Goal: Check status: Check status

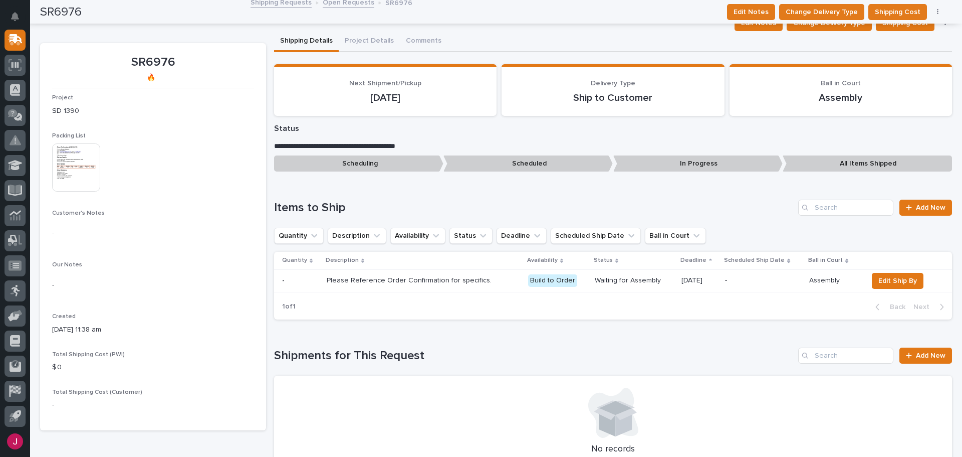
scroll to position [50, 0]
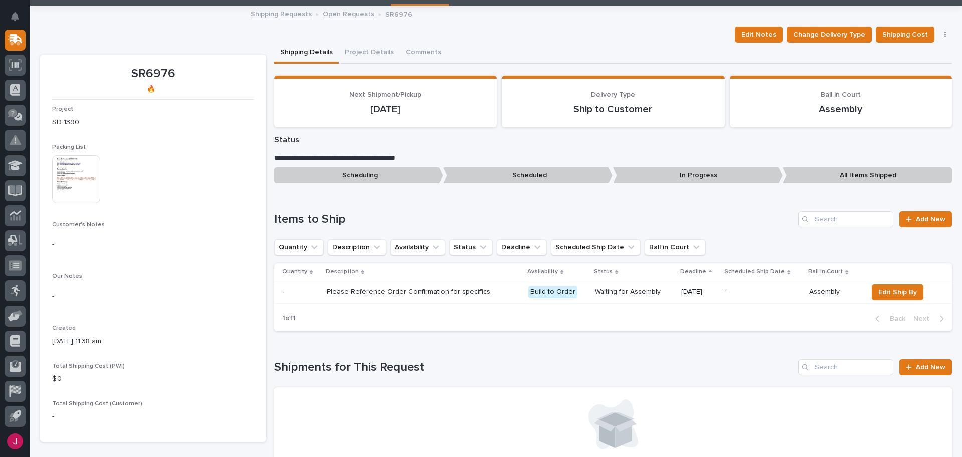
click at [76, 167] on img at bounding box center [76, 179] width 48 height 48
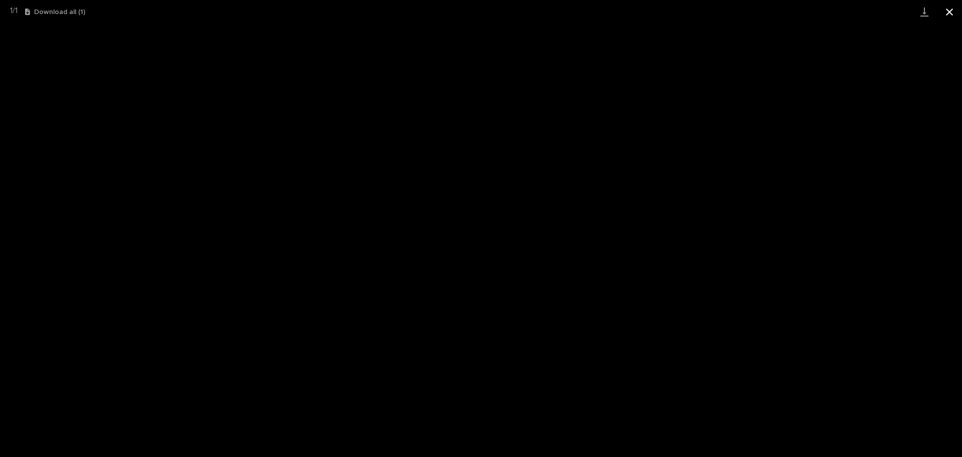
click at [952, 7] on button "Close gallery" at bounding box center [949, 12] width 25 height 24
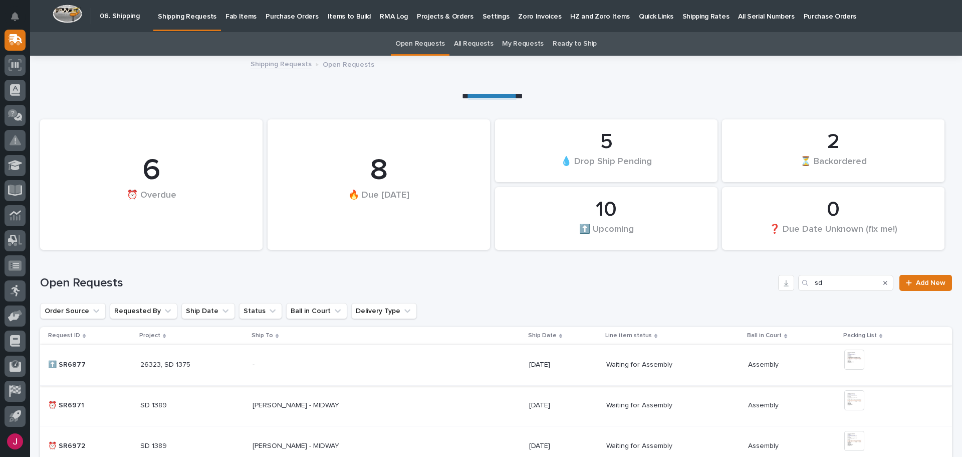
scroll to position [100, 0]
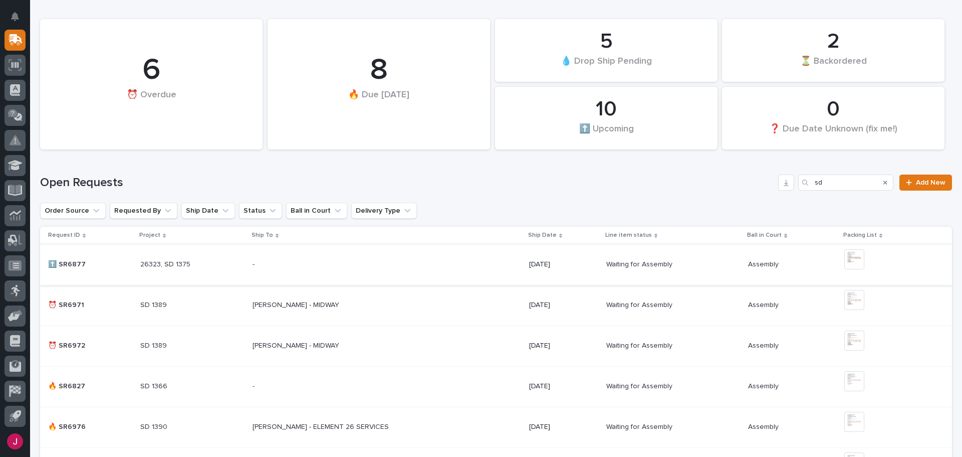
click at [179, 308] on p at bounding box center [192, 305] width 104 height 9
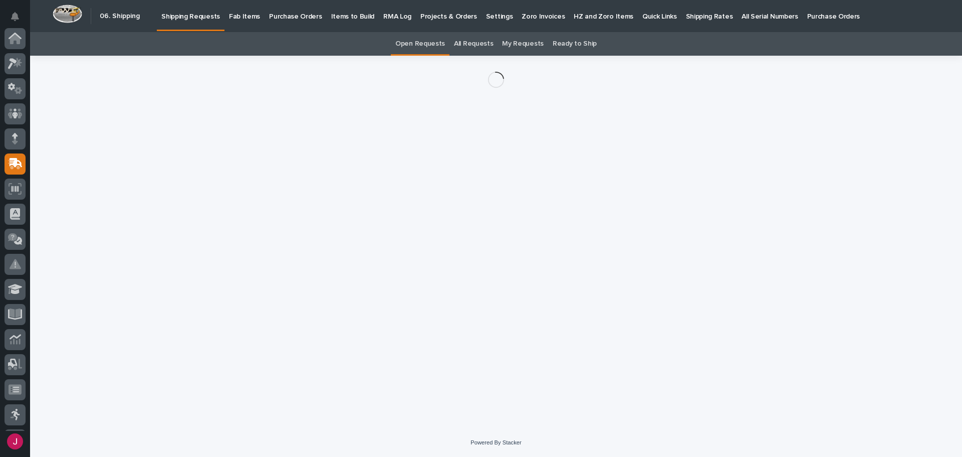
scroll to position [124, 0]
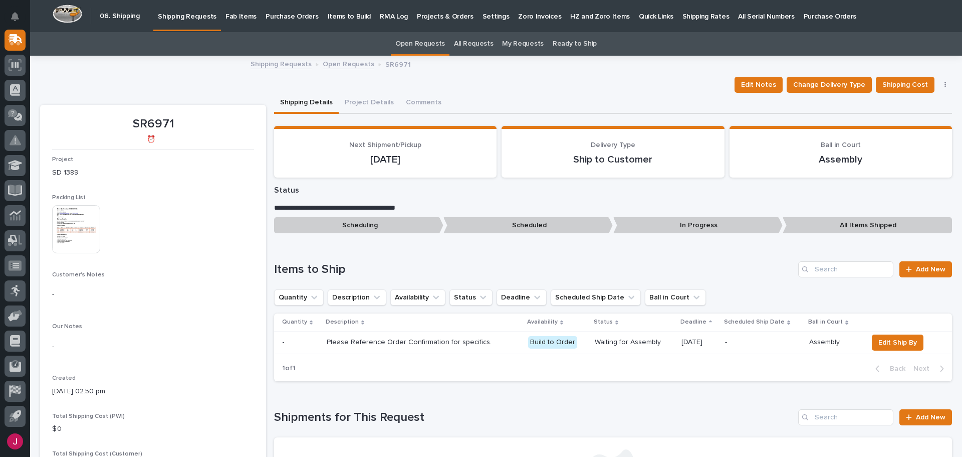
click at [91, 225] on img at bounding box center [76, 229] width 48 height 48
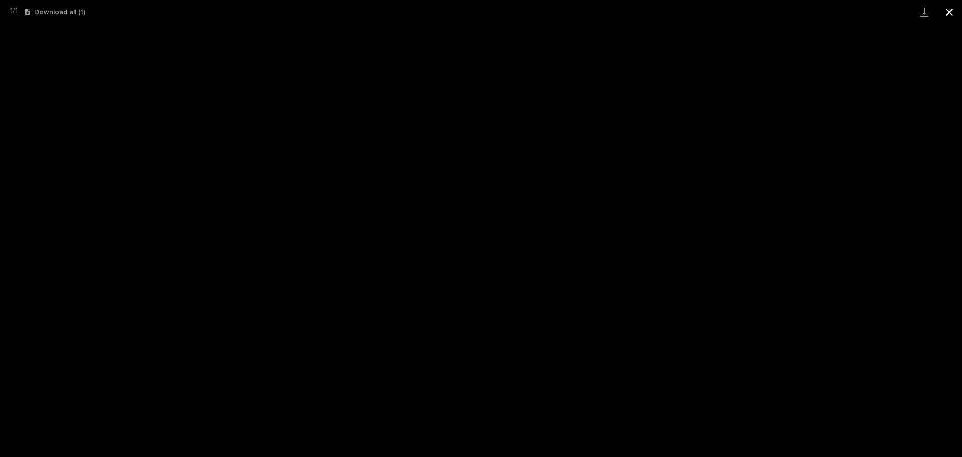
click at [957, 11] on button "Close gallery" at bounding box center [949, 12] width 25 height 24
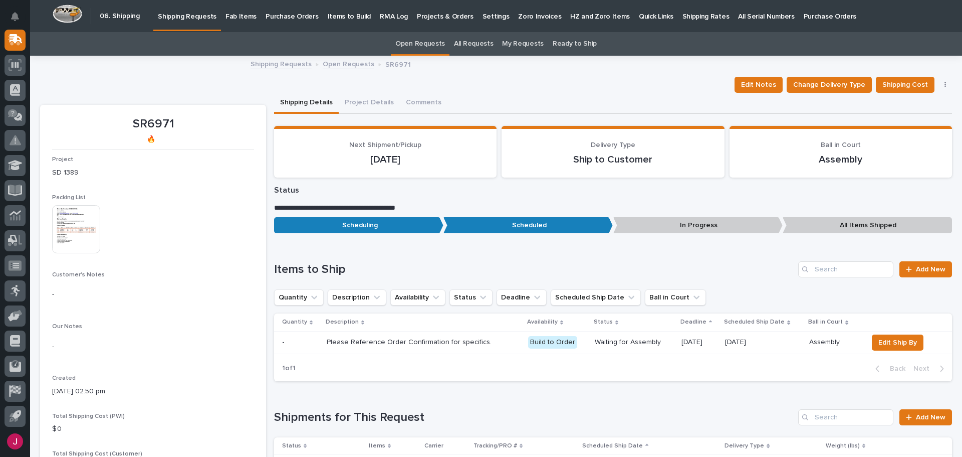
click at [226, 11] on p "Fab Items" at bounding box center [241, 10] width 31 height 21
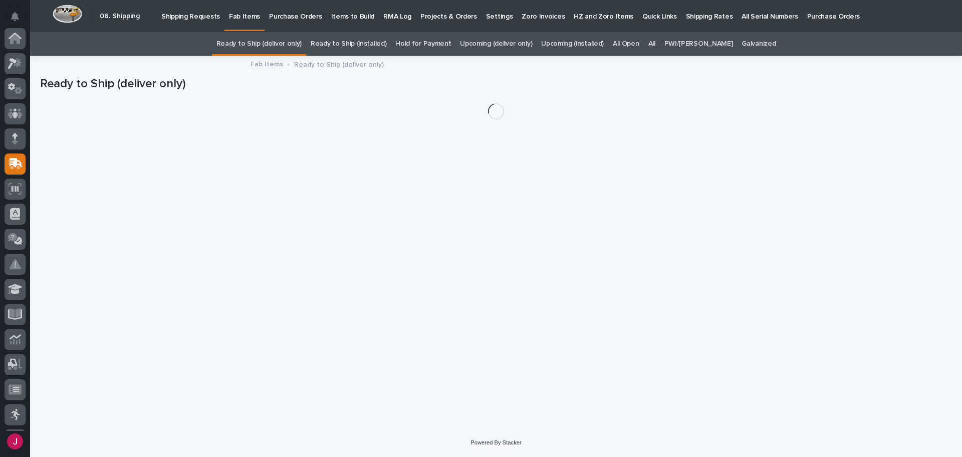
scroll to position [124, 0]
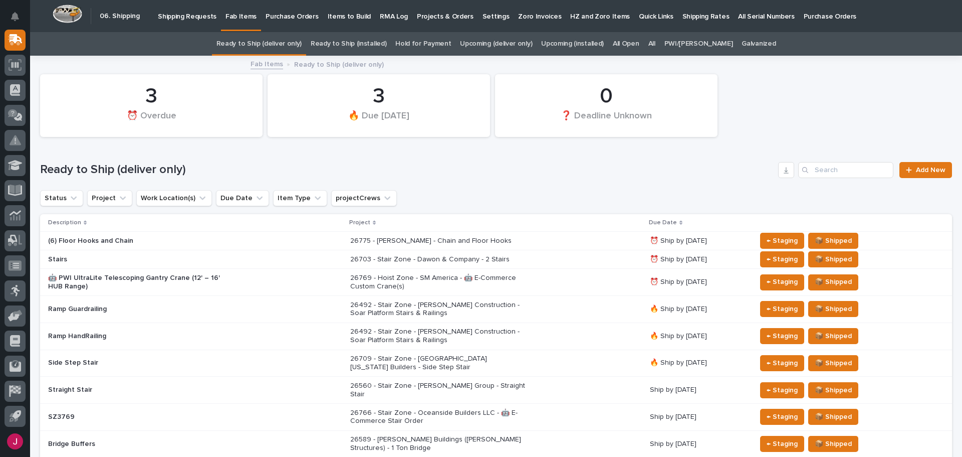
click at [489, 58] on div "Fab Items Ready to Ship (deliver only)" at bounding box center [496, 65] width 501 height 14
click at [656, 40] on link "All" at bounding box center [652, 44] width 7 height 24
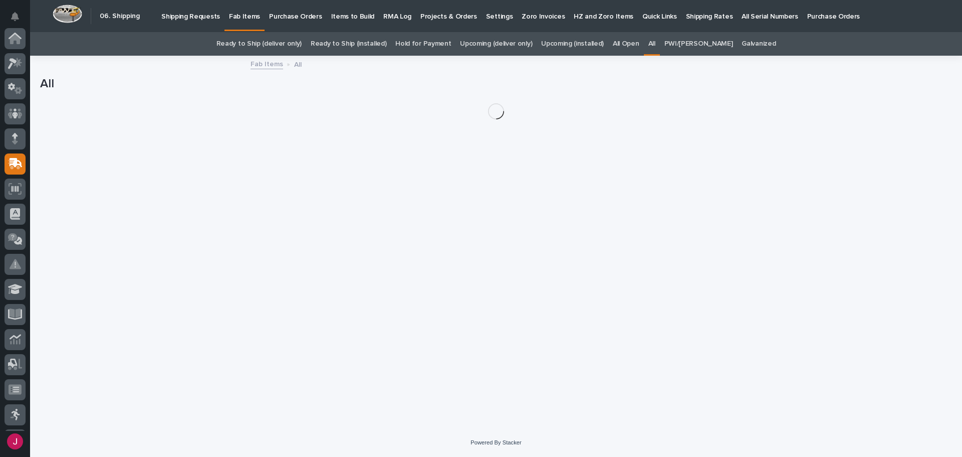
scroll to position [124, 0]
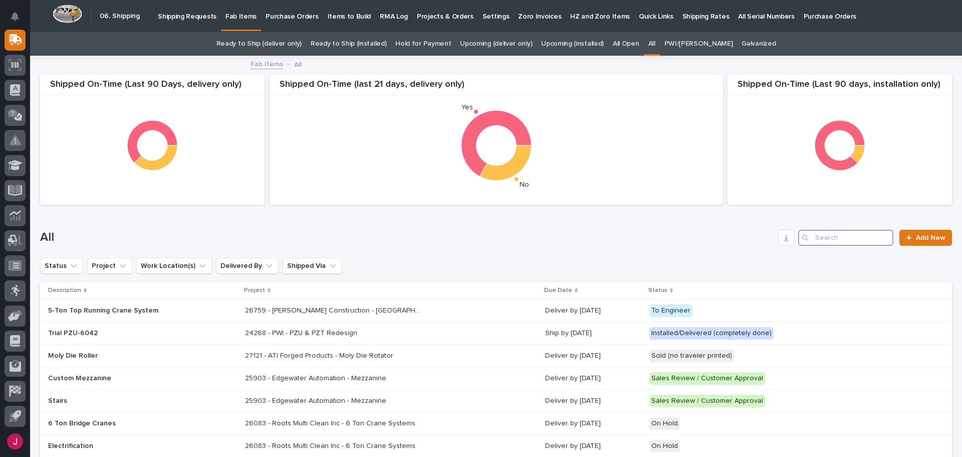
drag, startPoint x: 808, startPoint y: 240, endPoint x: 814, endPoint y: 237, distance: 6.1
click at [814, 237] on input "Search" at bounding box center [845, 238] width 95 height 16
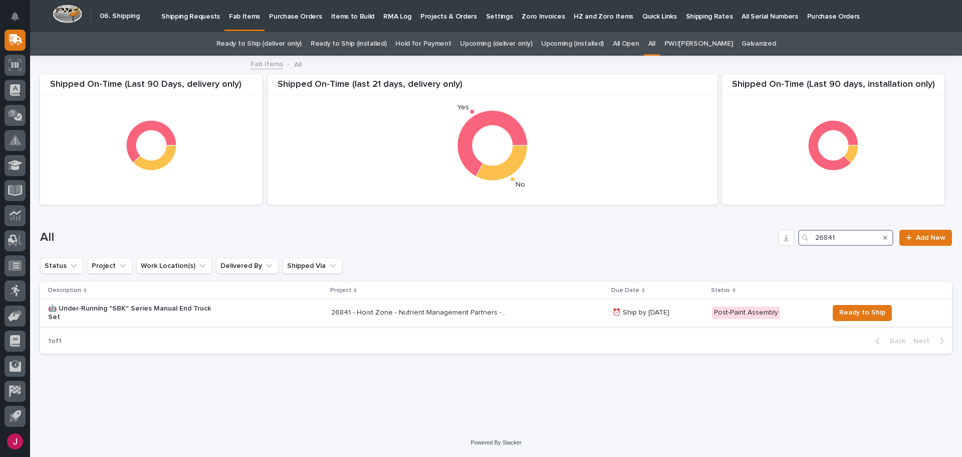
type input "26841"
click at [416, 312] on p "26841 - Hoist Zone - Nutrient Management Partners - 🤖 E-Commerce Custom Crane(s)" at bounding box center [419, 311] width 177 height 11
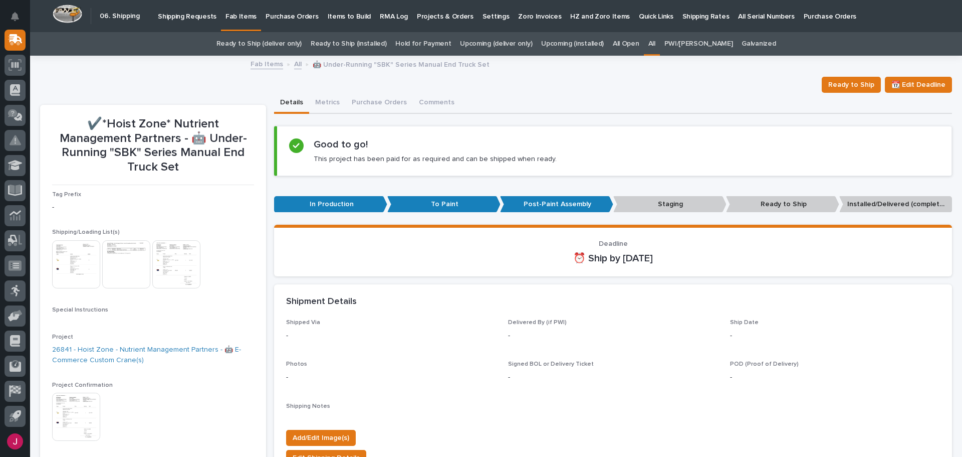
click at [82, 265] on img at bounding box center [76, 264] width 48 height 48
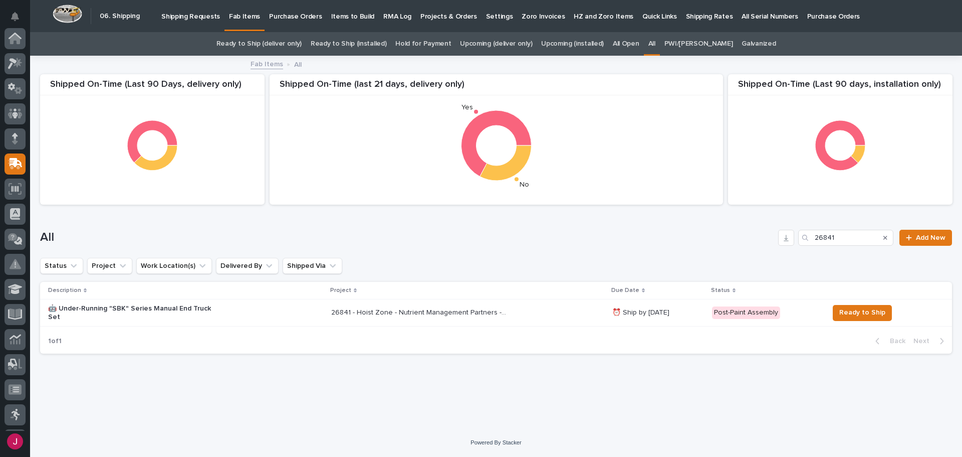
scroll to position [124, 0]
click at [179, 309] on p "🤖 Under-Running "SBK" Series Manual End Truck Set" at bounding box center [135, 312] width 175 height 17
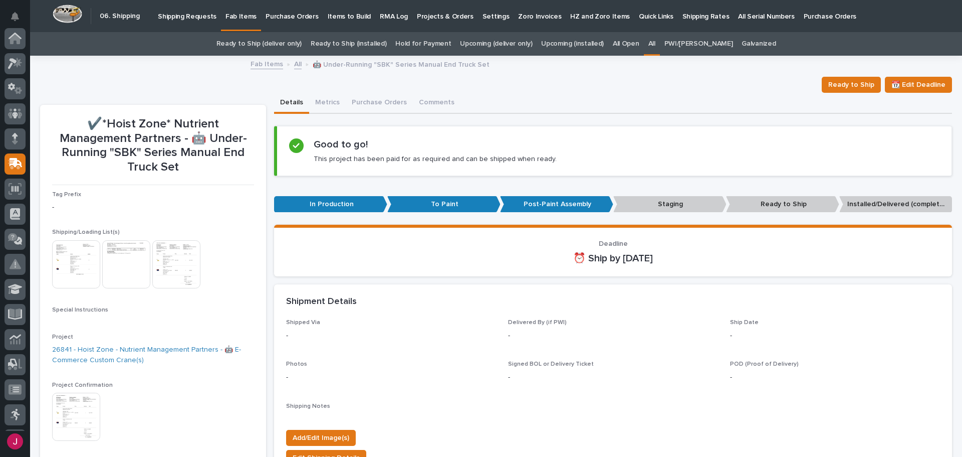
scroll to position [124, 0]
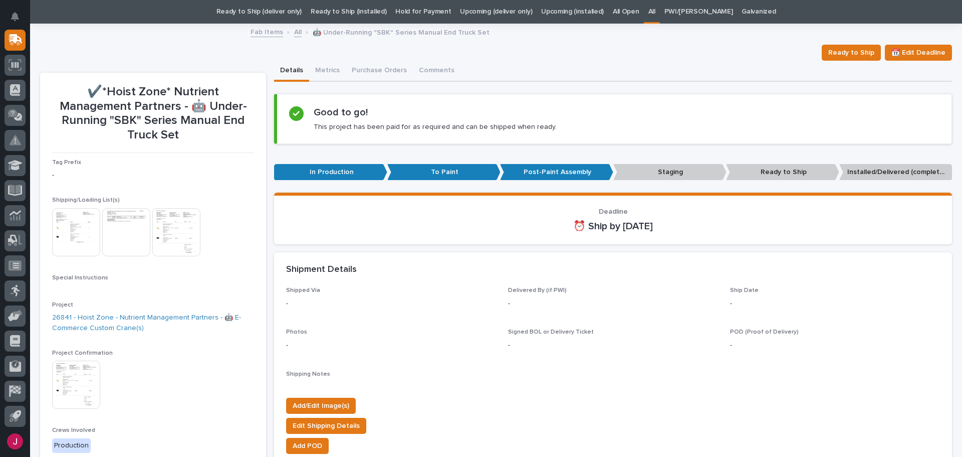
click at [79, 225] on img at bounding box center [76, 232] width 48 height 48
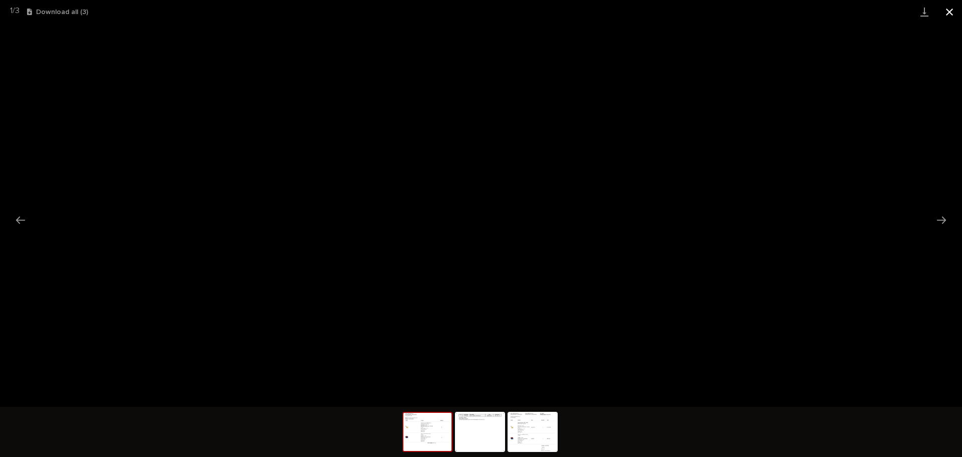
click at [954, 8] on button "Close gallery" at bounding box center [949, 12] width 25 height 24
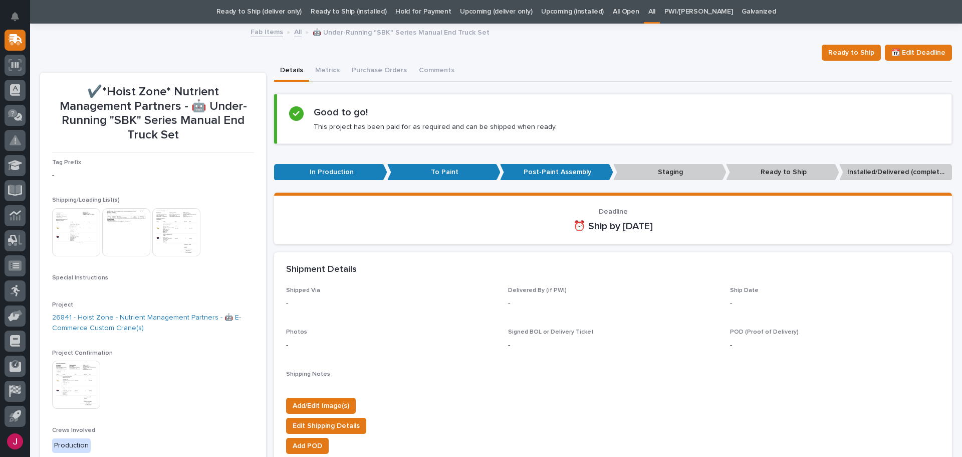
click at [137, 227] on img at bounding box center [126, 232] width 48 height 48
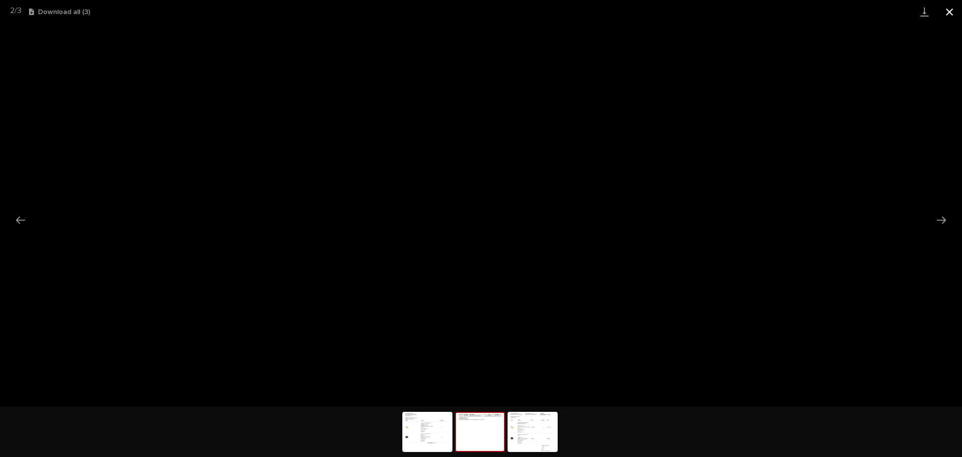
click at [952, 12] on button "Close gallery" at bounding box center [949, 12] width 25 height 24
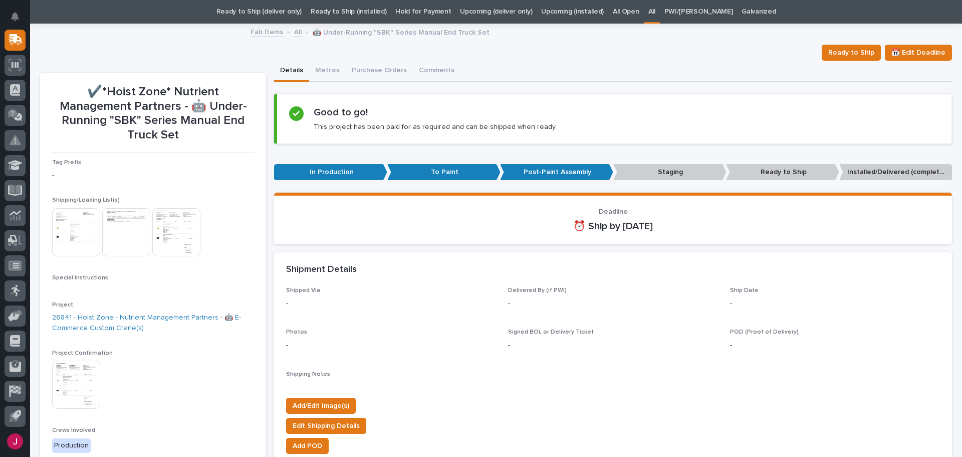
click at [190, 235] on img at bounding box center [176, 232] width 48 height 48
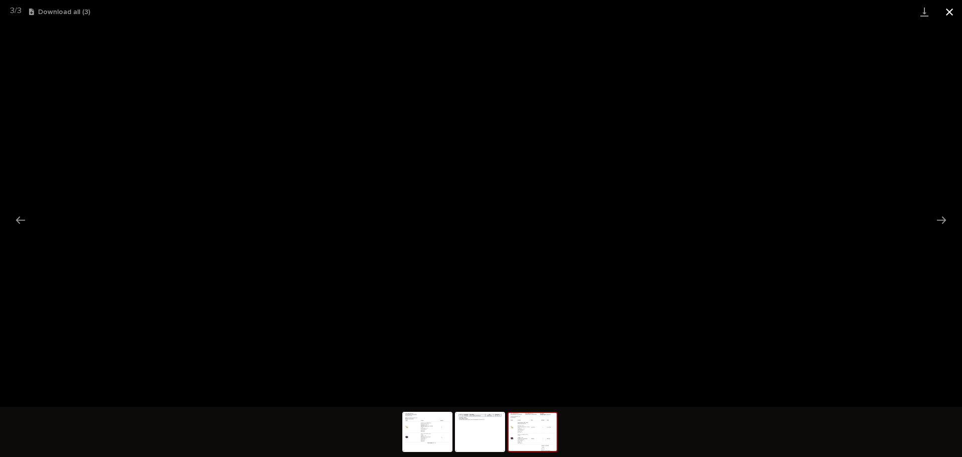
click at [952, 10] on button "Close gallery" at bounding box center [949, 12] width 25 height 24
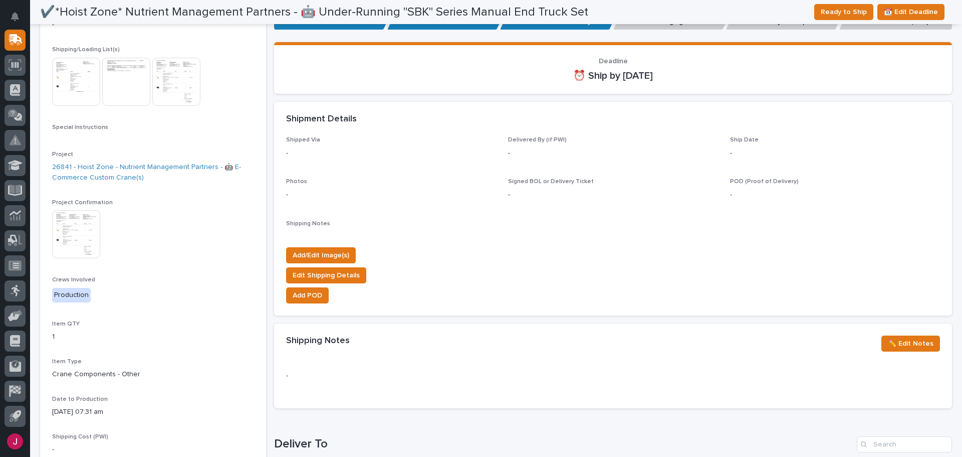
scroll to position [0, 0]
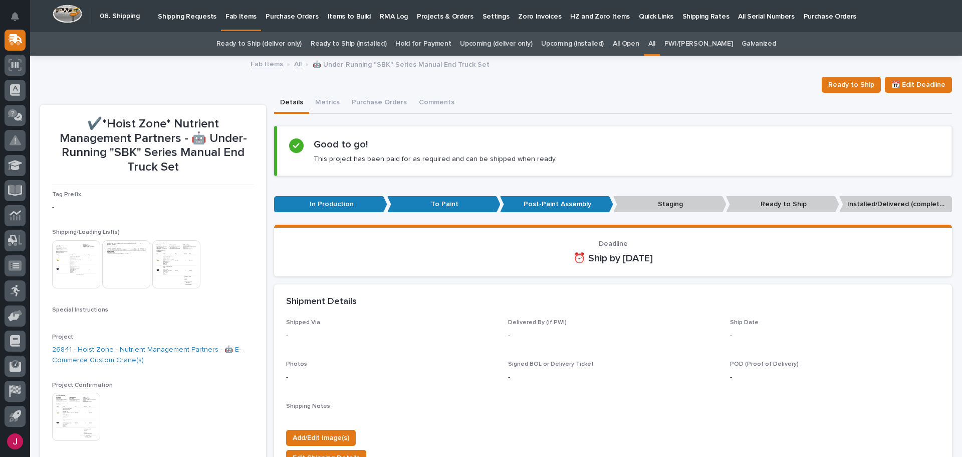
click at [246, 16] on p "Fab Items" at bounding box center [241, 10] width 31 height 21
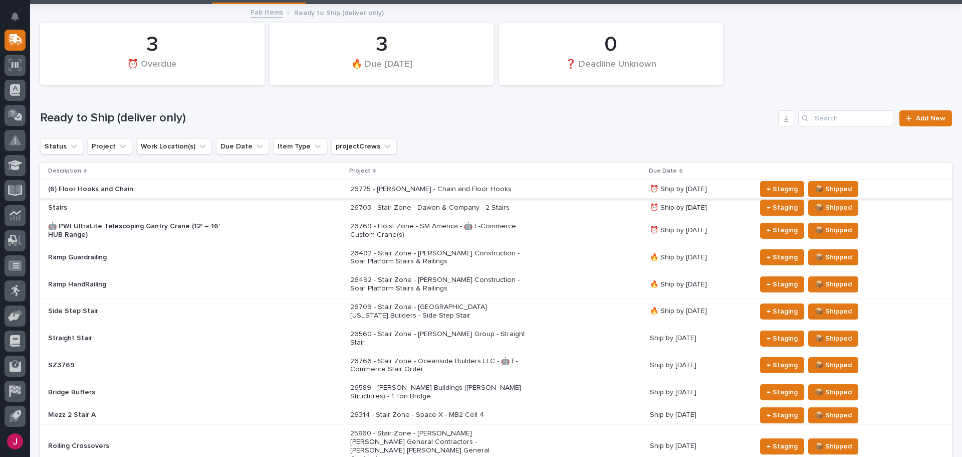
scroll to position [102, 0]
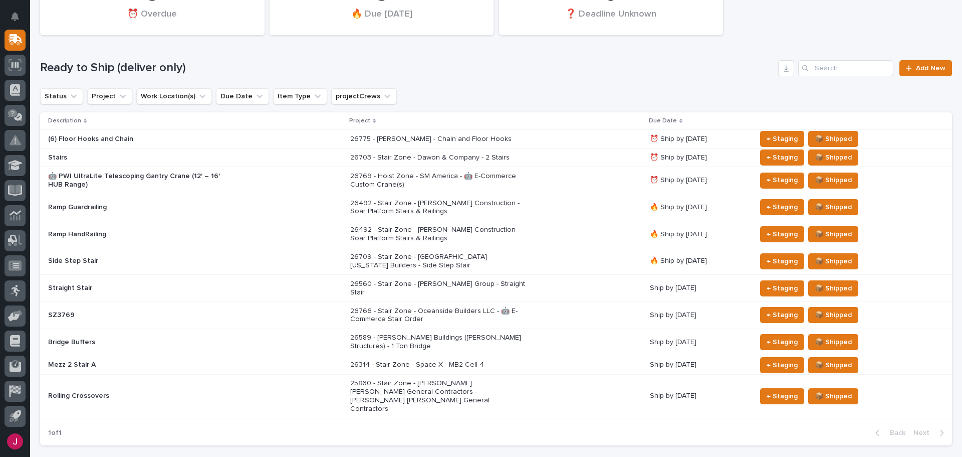
click at [433, 358] on div "26314 - Stair Zone - Space X - MB2 Cell 4" at bounding box center [437, 363] width 175 height 11
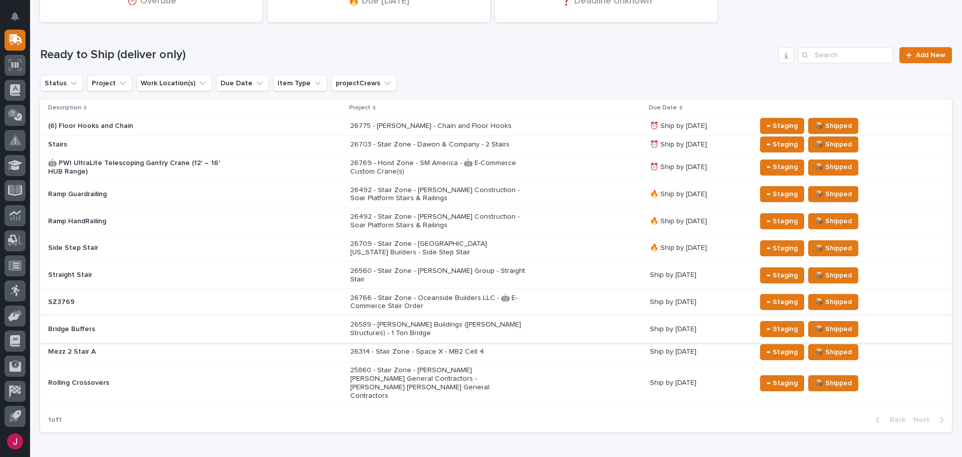
scroll to position [132, 0]
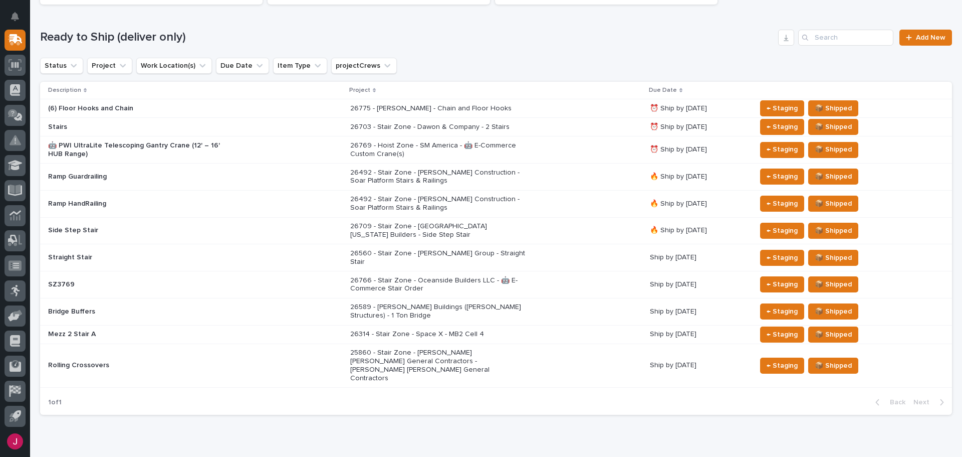
click at [492, 36] on h1 "Ready to Ship (deliver only)" at bounding box center [407, 37] width 734 height 15
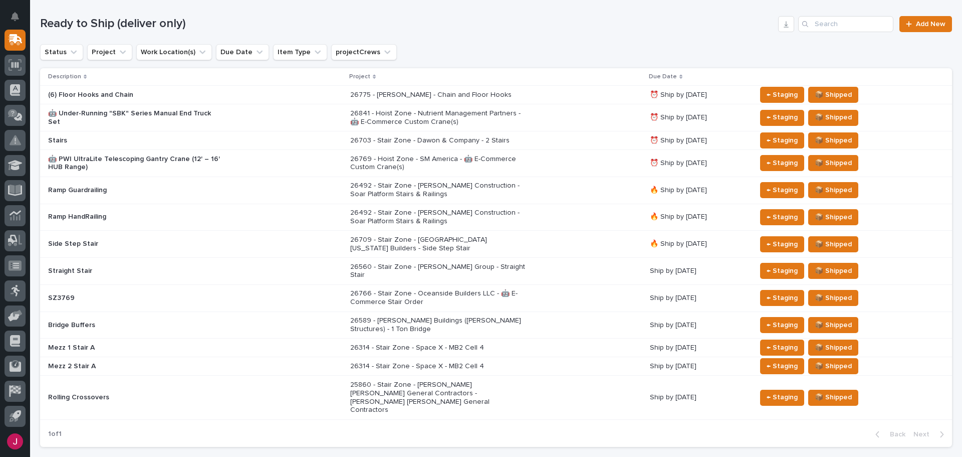
scroll to position [155, 0]
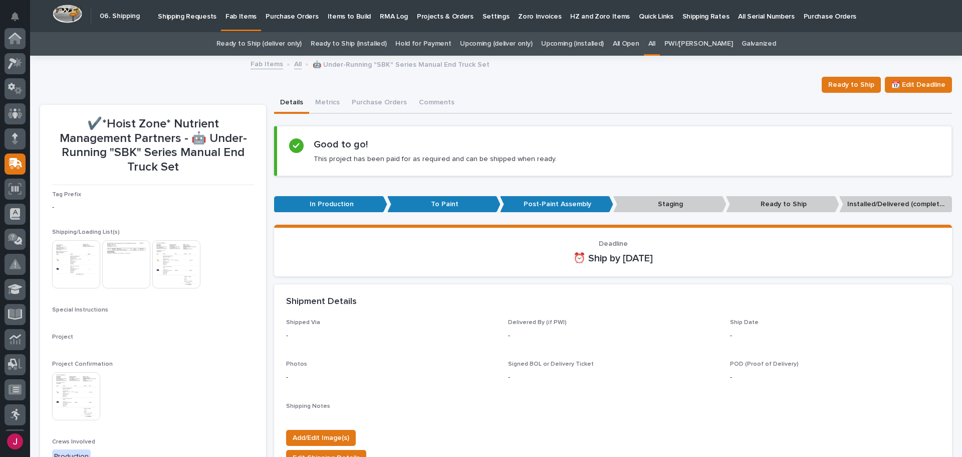
scroll to position [32, 0]
